Goal: Information Seeking & Learning: Learn about a topic

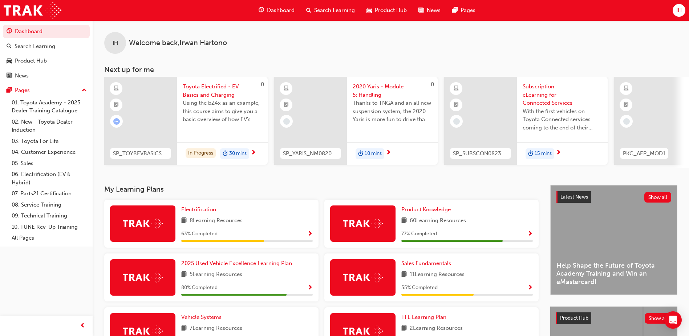
click at [332, 11] on span "Search Learning" at bounding box center [334, 10] width 41 height 8
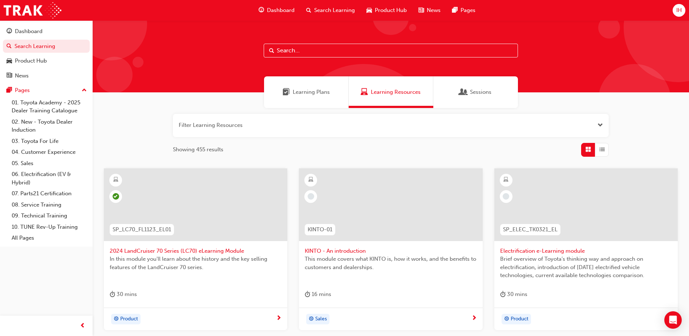
click at [297, 52] on input "text" at bounding box center [391, 51] width 254 height 14
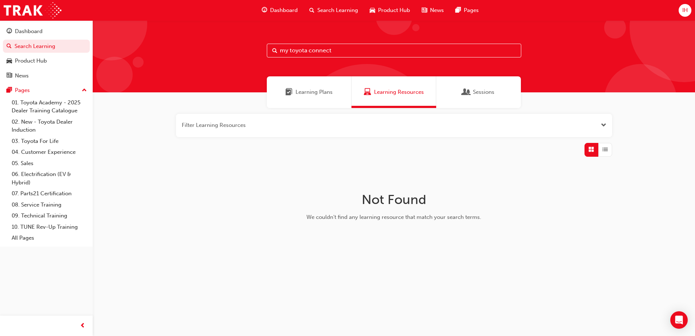
click at [317, 89] on span "Learning Plans" at bounding box center [313, 92] width 37 height 8
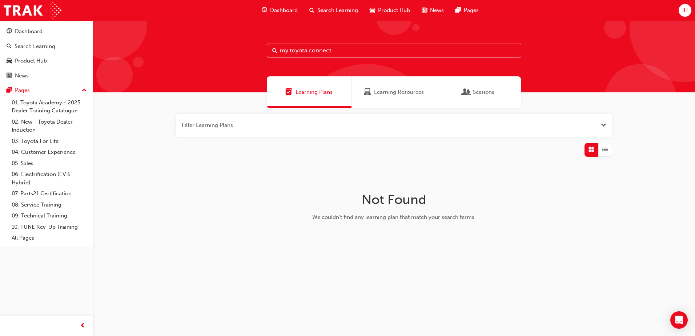
click at [377, 93] on span "Learning Resources" at bounding box center [399, 92] width 50 height 8
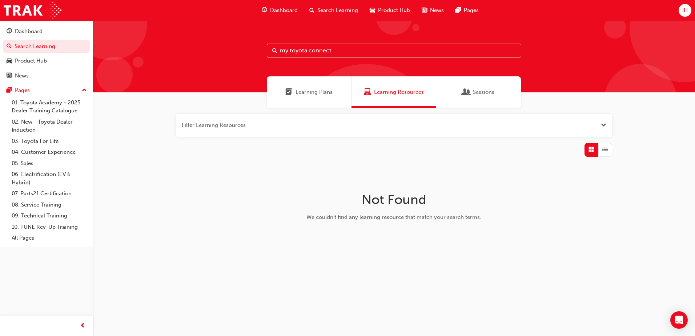
click at [289, 50] on input "my toyota connect" at bounding box center [394, 51] width 254 height 14
type input "mytoyota connect"
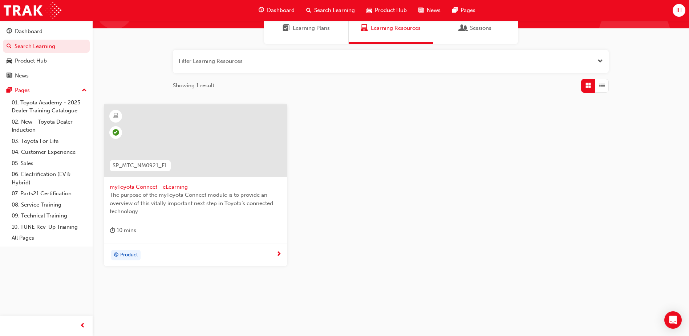
scroll to position [65, 0]
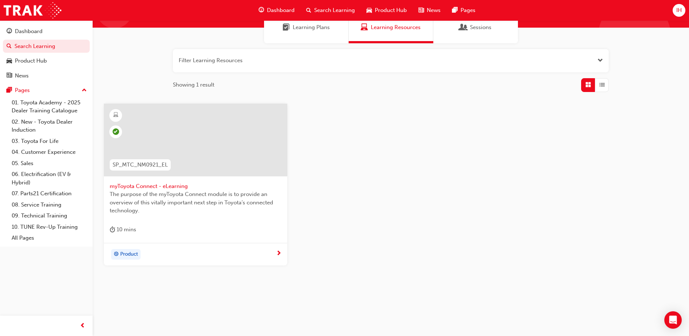
click at [173, 189] on span "myToyota Connect - eLearning" at bounding box center [196, 186] width 172 height 8
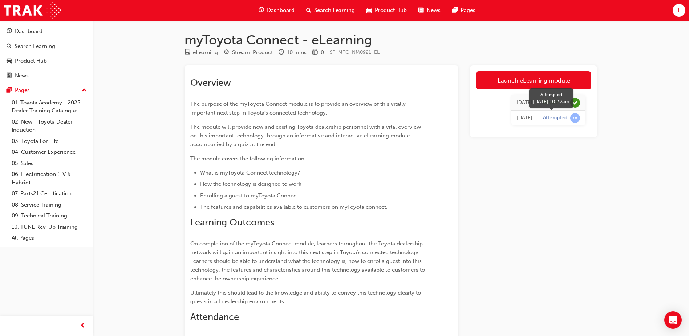
click at [571, 116] on span "learningRecordVerb_ATTEMPT-icon" at bounding box center [575, 118] width 10 height 10
click at [532, 115] on div "[DATE]" at bounding box center [524, 118] width 15 height 8
click at [529, 69] on div "Launch eLearning module [DATE] Passed [DATE] Attempted" at bounding box center [533, 101] width 127 height 72
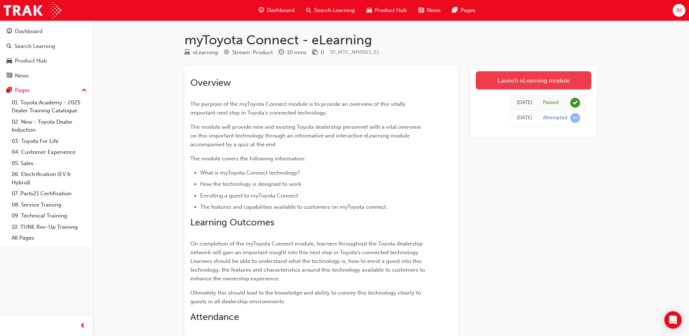
click at [531, 77] on link "Launch eLearning module" at bounding box center [534, 80] width 116 height 18
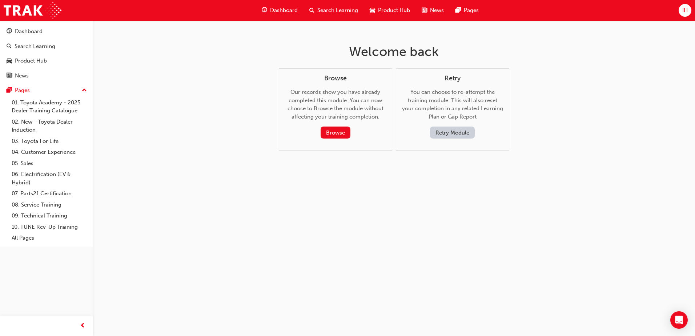
click at [450, 133] on button "Retry Module" at bounding box center [452, 132] width 45 height 12
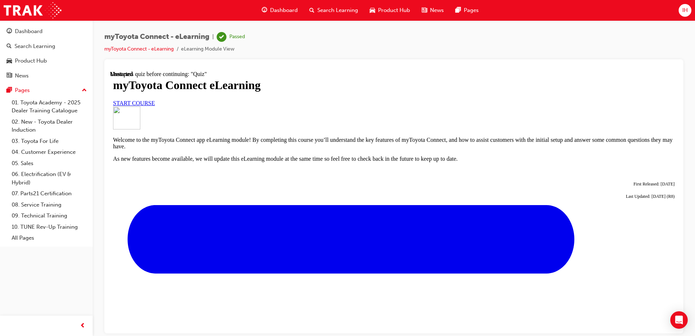
scroll to position [73, 0]
click at [155, 106] on span "START COURSE" at bounding box center [134, 103] width 42 height 6
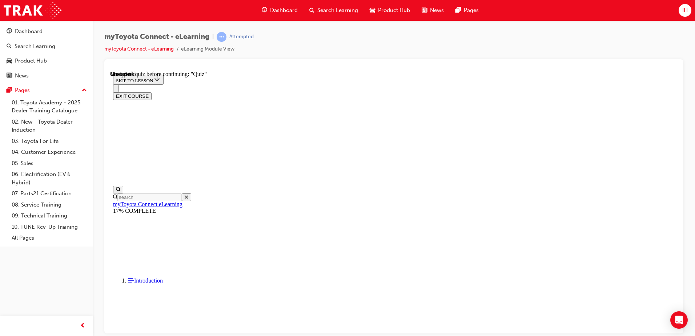
scroll to position [632, 0]
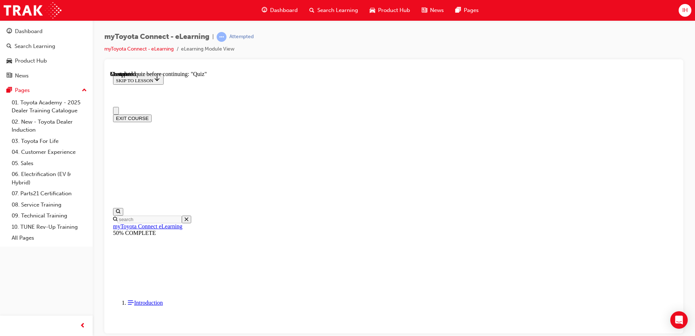
scroll to position [0, 0]
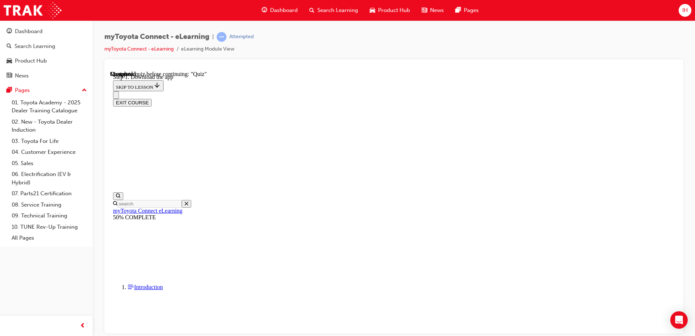
scroll to position [150, 0]
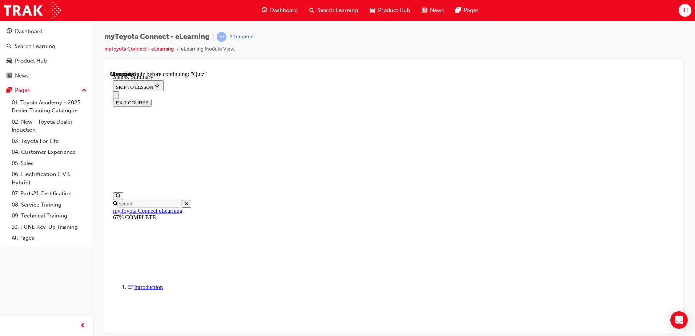
drag, startPoint x: 331, startPoint y: 252, endPoint x: 355, endPoint y: 270, distance: 29.6
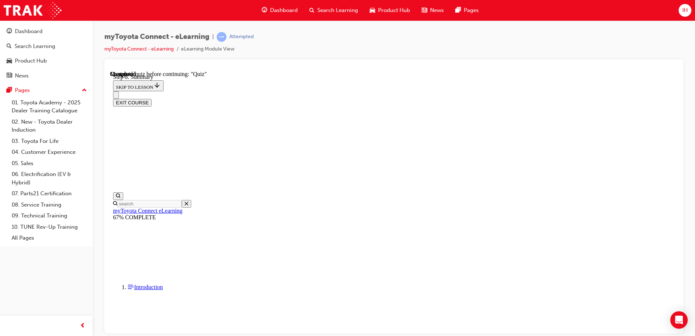
scroll to position [124, 0]
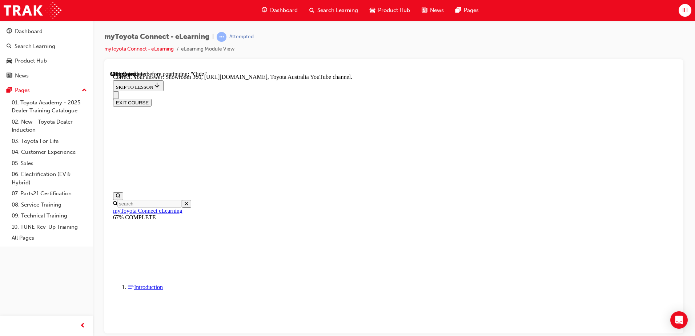
scroll to position [73, 0]
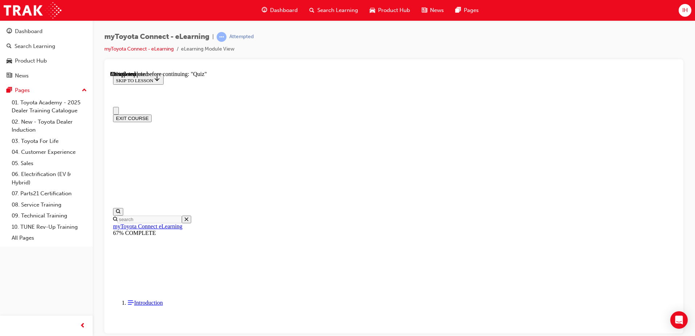
scroll to position [36, 0]
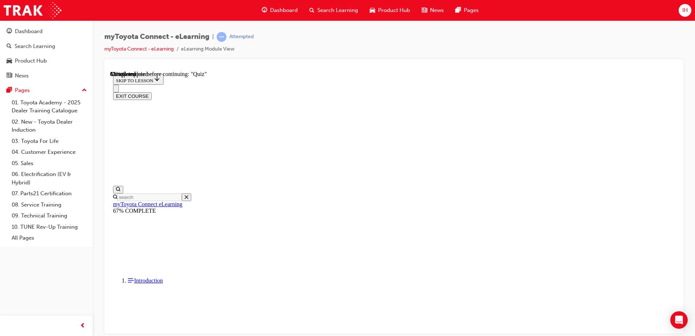
scroll to position [81, 0]
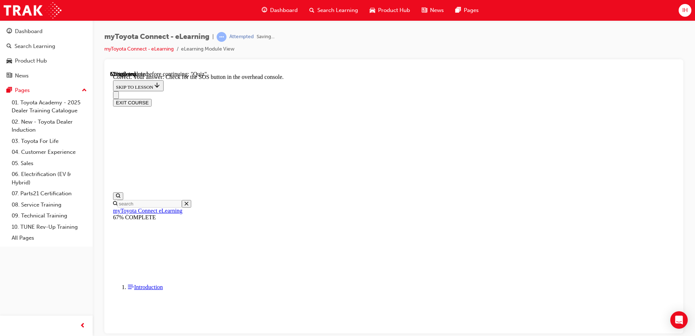
scroll to position [110, 0]
drag, startPoint x: 440, startPoint y: 317, endPoint x: 440, endPoint y: 313, distance: 4.0
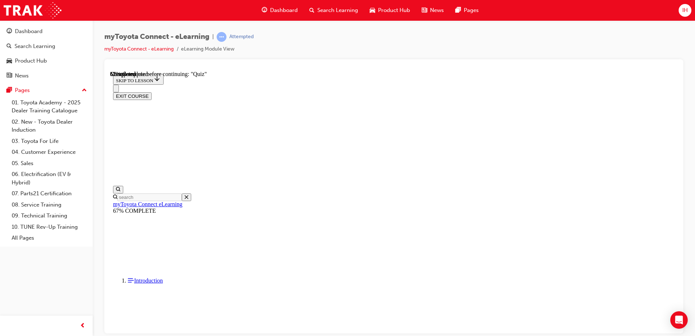
scroll to position [61, 0]
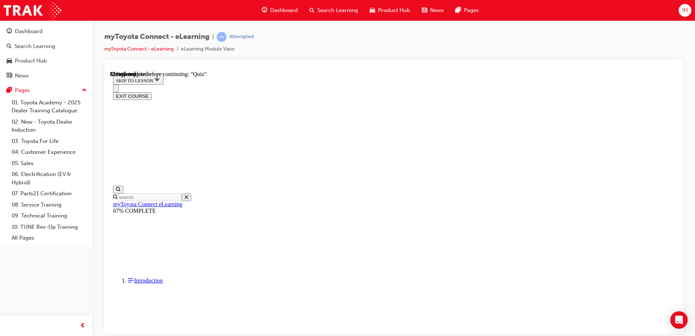
scroll to position [73, 0]
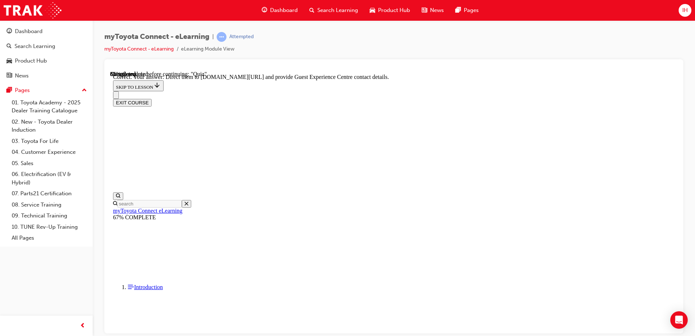
scroll to position [147, 0]
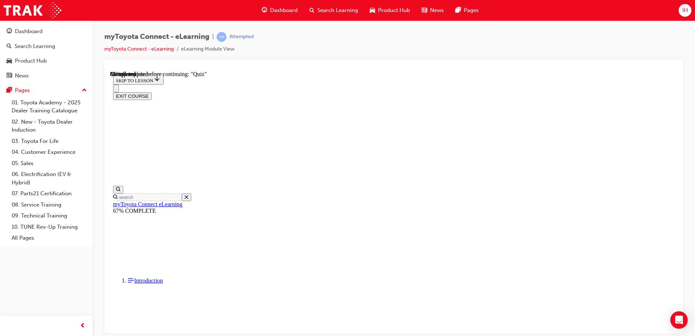
scroll to position [58, 0]
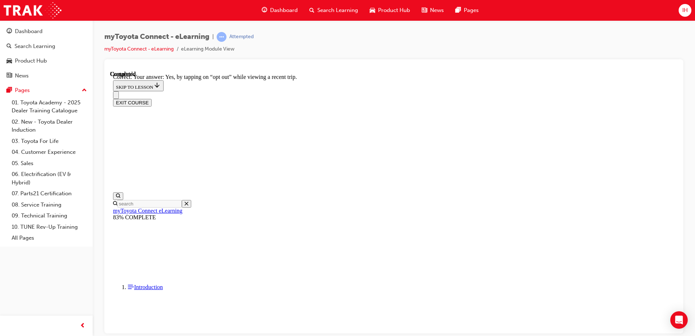
scroll to position [81, 0]
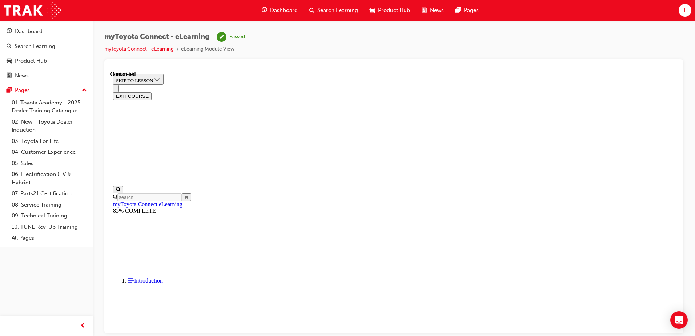
scroll to position [132, 0]
click at [151, 92] on button "EXIT COURSE" at bounding box center [132, 96] width 39 height 8
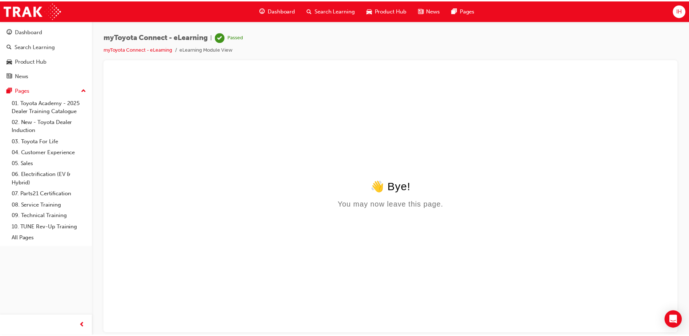
scroll to position [0, 0]
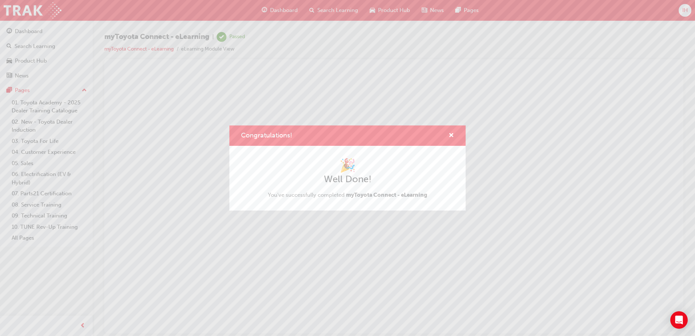
click at [454, 130] on div "Congratulations!" at bounding box center [347, 135] width 236 height 21
click at [450, 133] on span "cross-icon" at bounding box center [450, 136] width 5 height 7
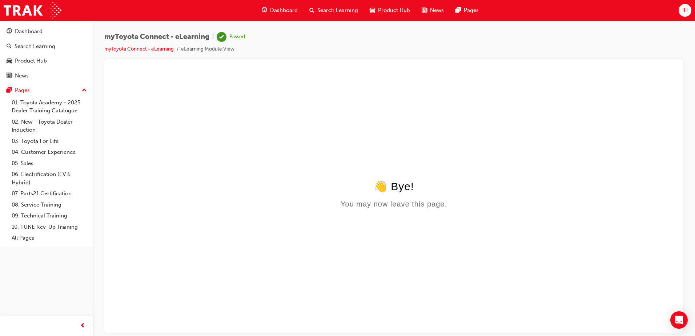
click at [284, 10] on span "Dashboard" at bounding box center [284, 10] width 28 height 8
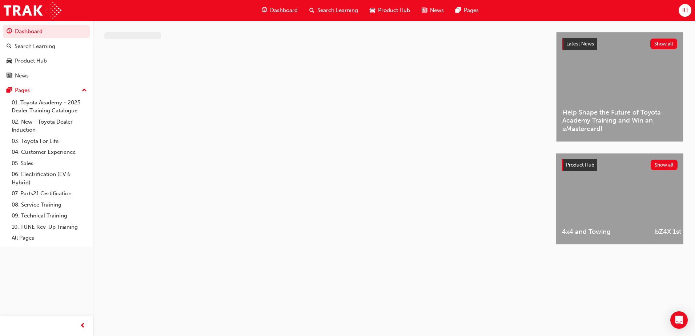
click at [324, 11] on span "Search Learning" at bounding box center [337, 10] width 41 height 8
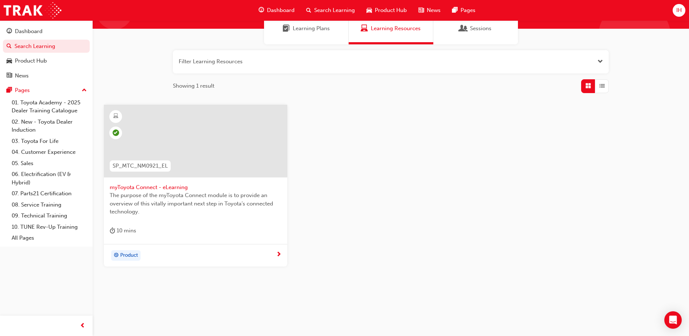
scroll to position [65, 0]
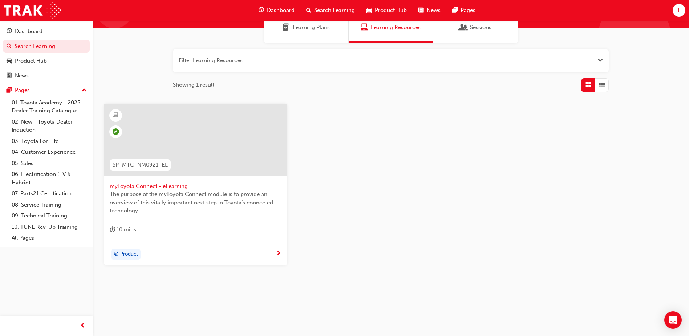
click at [170, 188] on span "myToyota Connect - eLearning" at bounding box center [196, 186] width 172 height 8
